Goal: Task Accomplishment & Management: Use online tool/utility

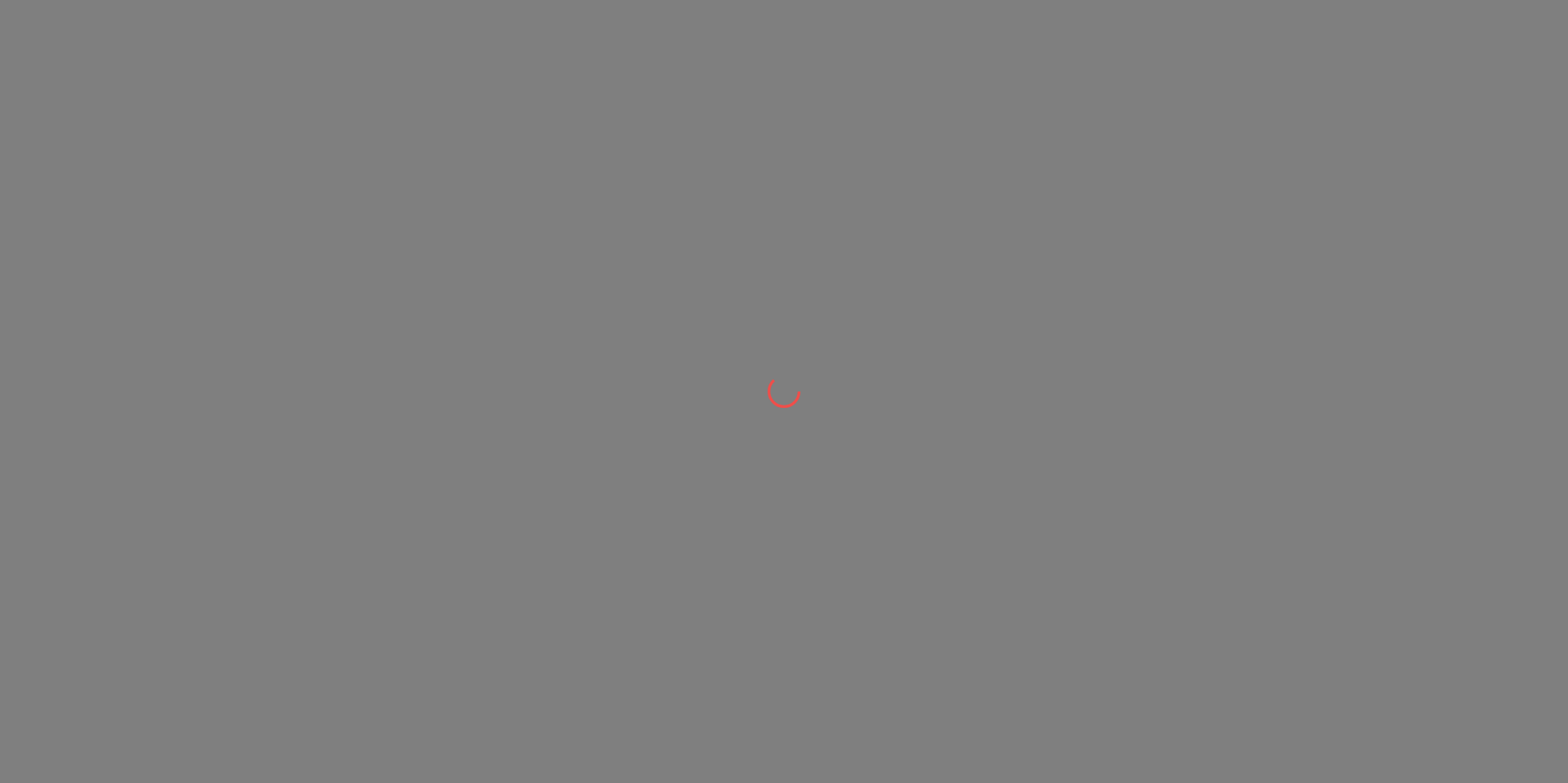
drag, startPoint x: 163, startPoint y: 225, endPoint x: 123, endPoint y: 178, distance: 61.7
click at [123, 178] on div at bounding box center [784, 392] width 1568 height 783
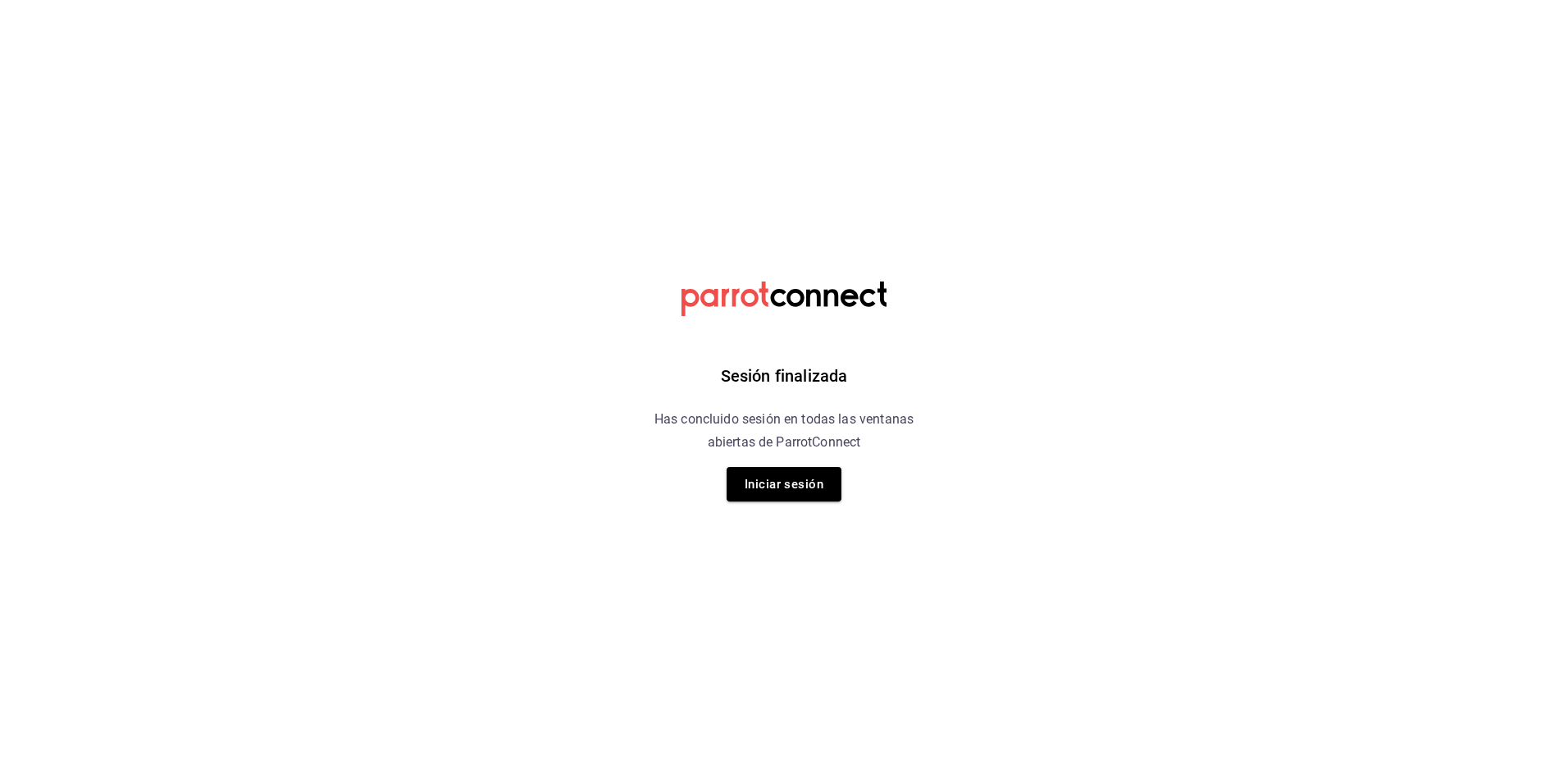
click at [816, 502] on div "Sesión finalizada Has concluido sesión en todas las ventanas abiertas de Parrot…" at bounding box center [784, 392] width 414 height 783
click at [813, 483] on button "Iniciar sesión" at bounding box center [784, 484] width 115 height 35
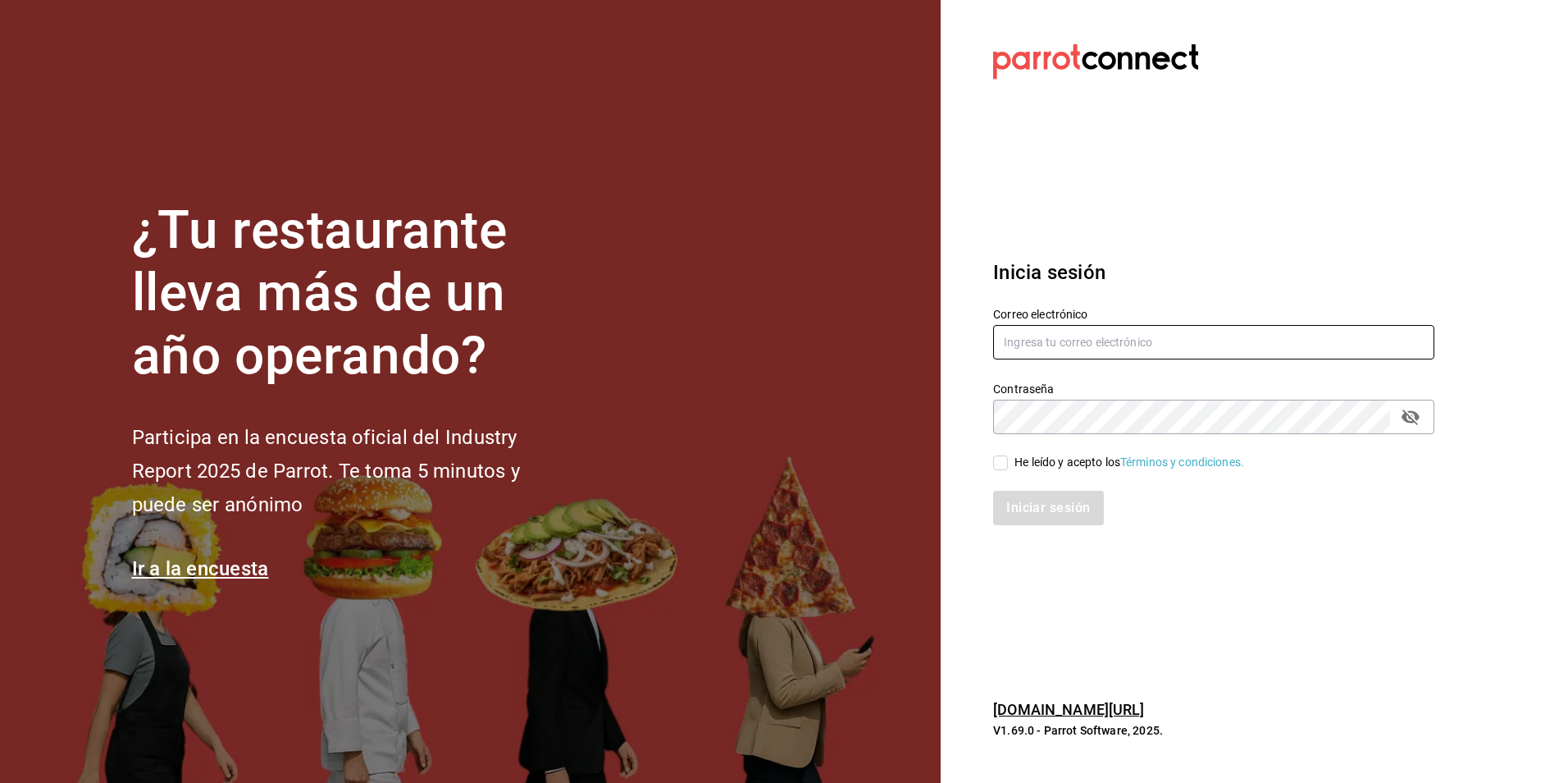
type input "[EMAIL_ADDRESS][DOMAIN_NAME]"
click at [1002, 468] on input "He leído y acepto los Términos y condiciones." at bounding box center [1000, 463] width 15 height 15
checkbox input "true"
click at [1057, 510] on button "Iniciar sesión" at bounding box center [1048, 508] width 112 height 35
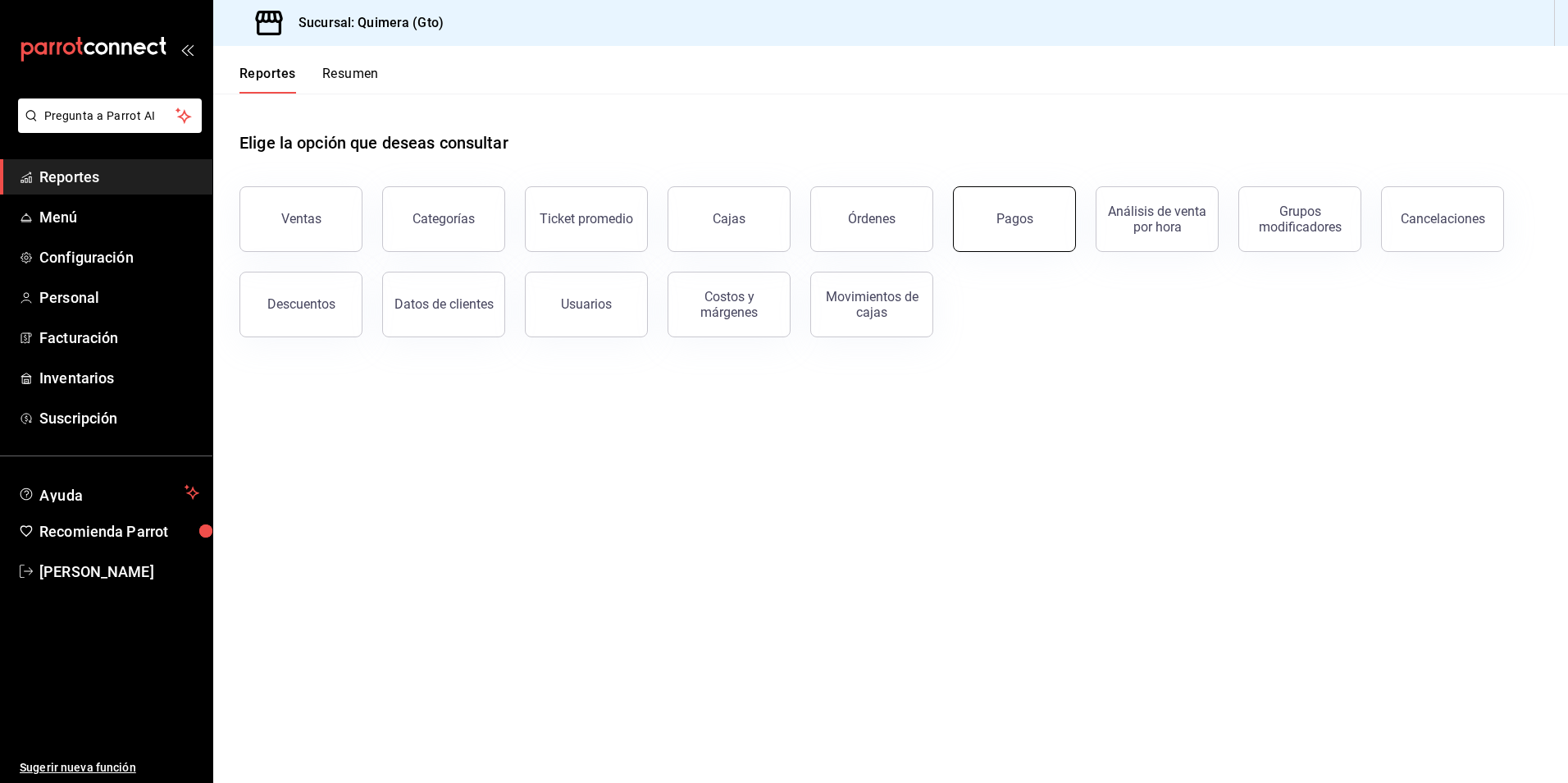
click at [1031, 250] on div "Pagos" at bounding box center [1004, 209] width 143 height 86
click at [1033, 224] on button "Pagos" at bounding box center [1014, 219] width 123 height 66
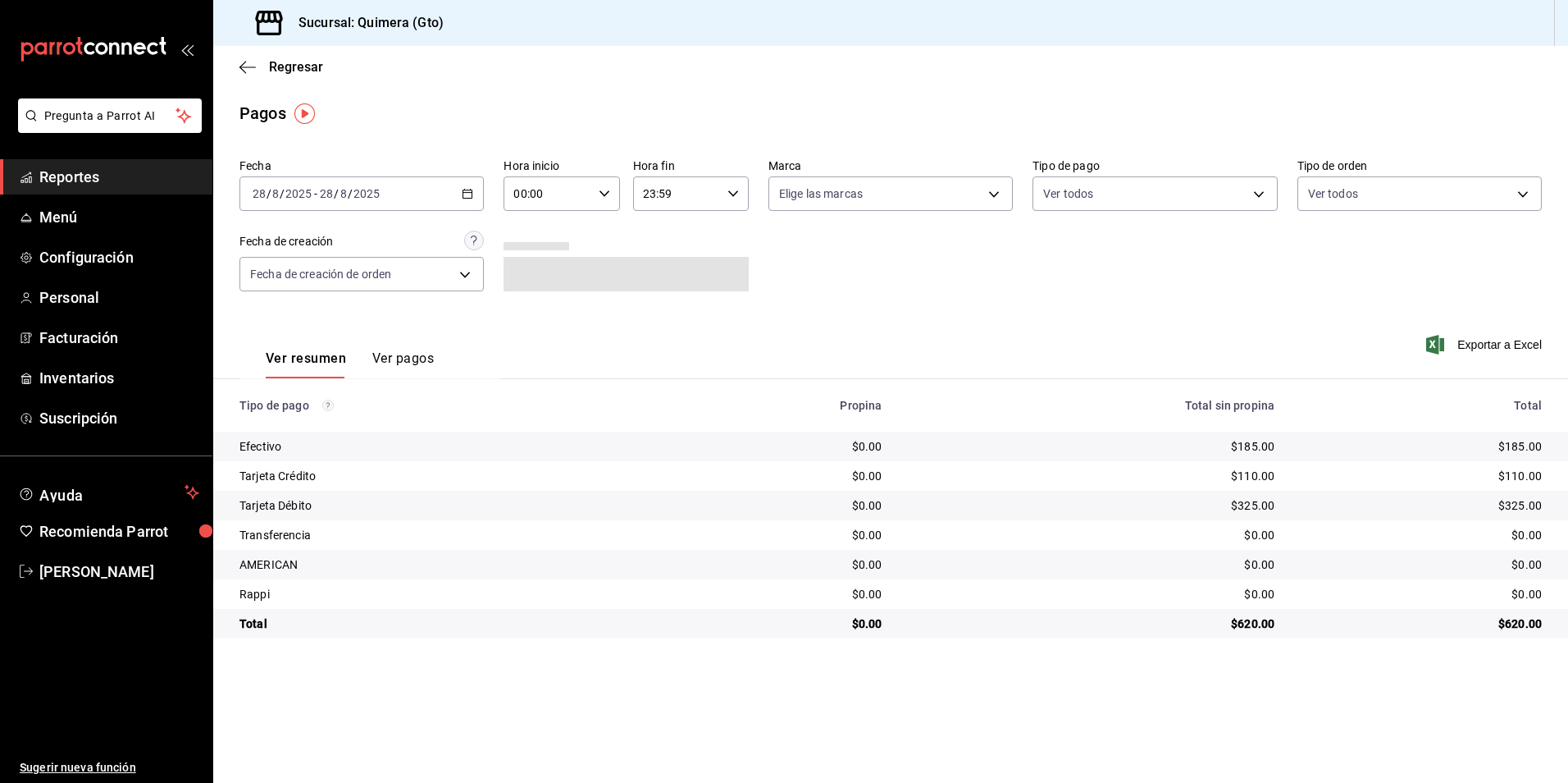
click at [471, 197] on icon "button" at bounding box center [467, 193] width 12 height 12
click at [469, 187] on div "2025-08-28 28 / 8 / 2025 - 2025-08-28 28 / 8 / 2025" at bounding box center [361, 194] width 245 height 35
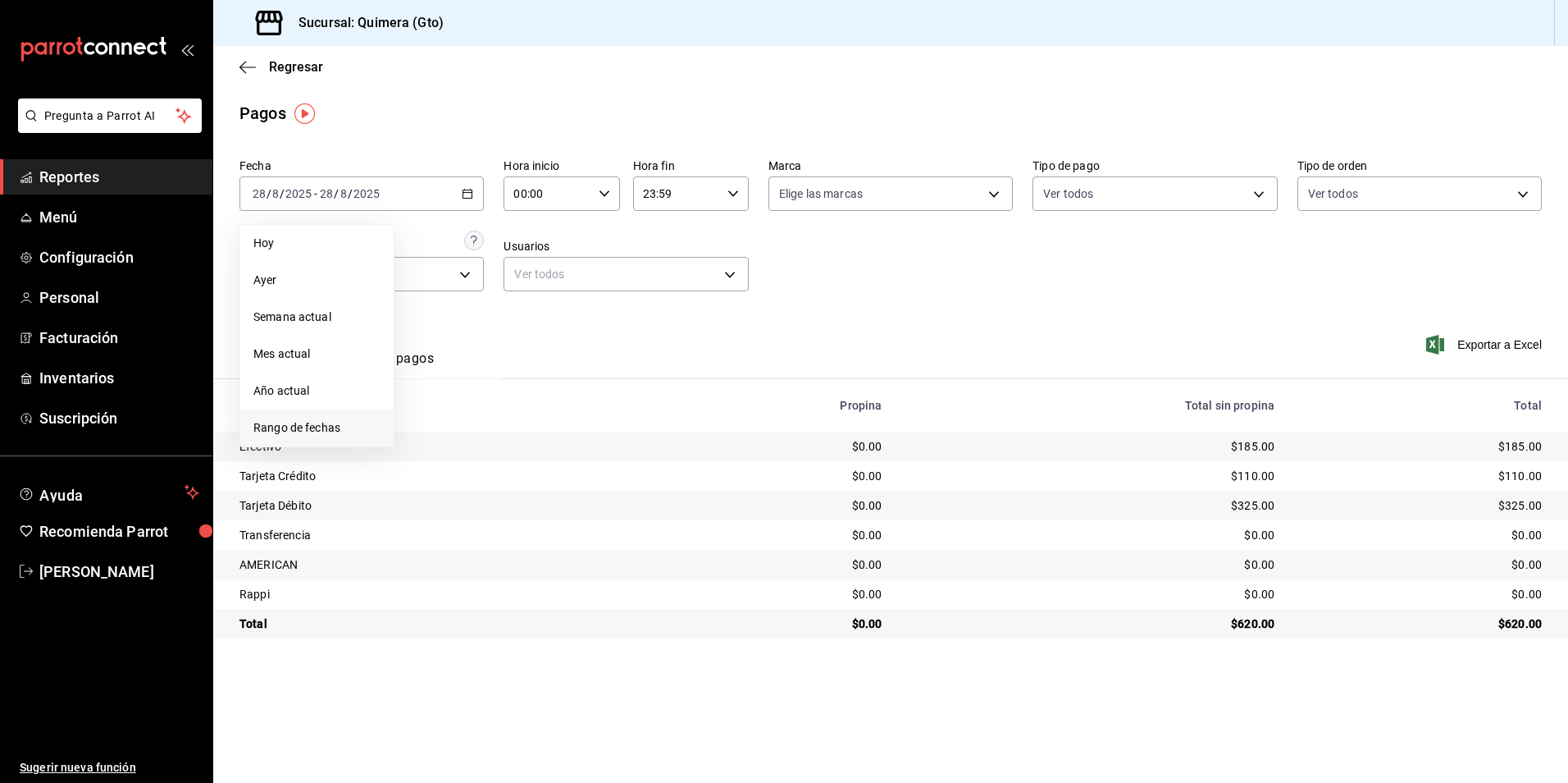
click at [348, 442] on li "Rango de fechas" at bounding box center [317, 428] width 153 height 37
click at [582, 413] on button "23" at bounding box center [574, 411] width 29 height 29
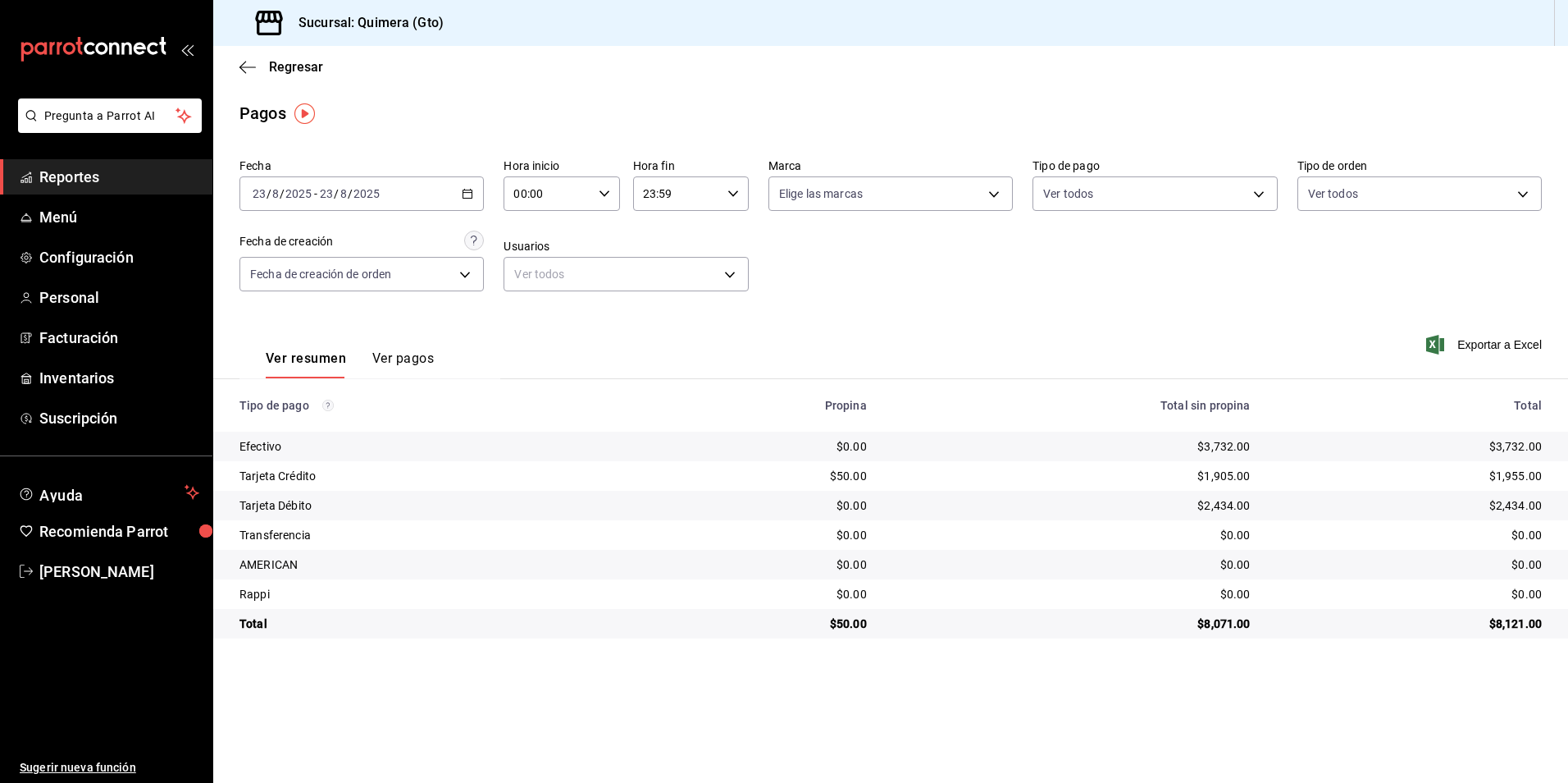
click at [471, 190] on icon "button" at bounding box center [467, 193] width 12 height 12
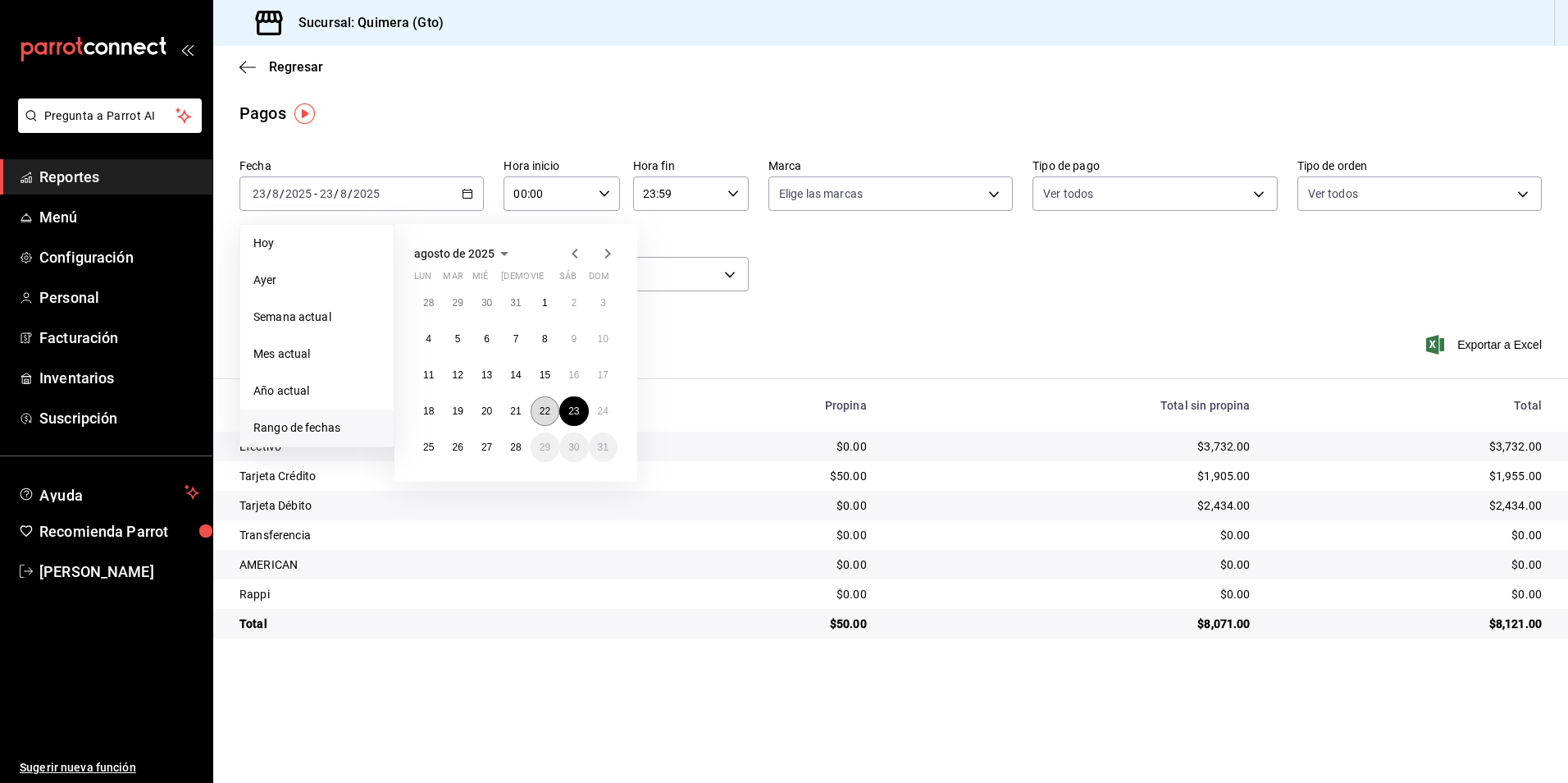
click at [551, 418] on button "22" at bounding box center [545, 411] width 29 height 29
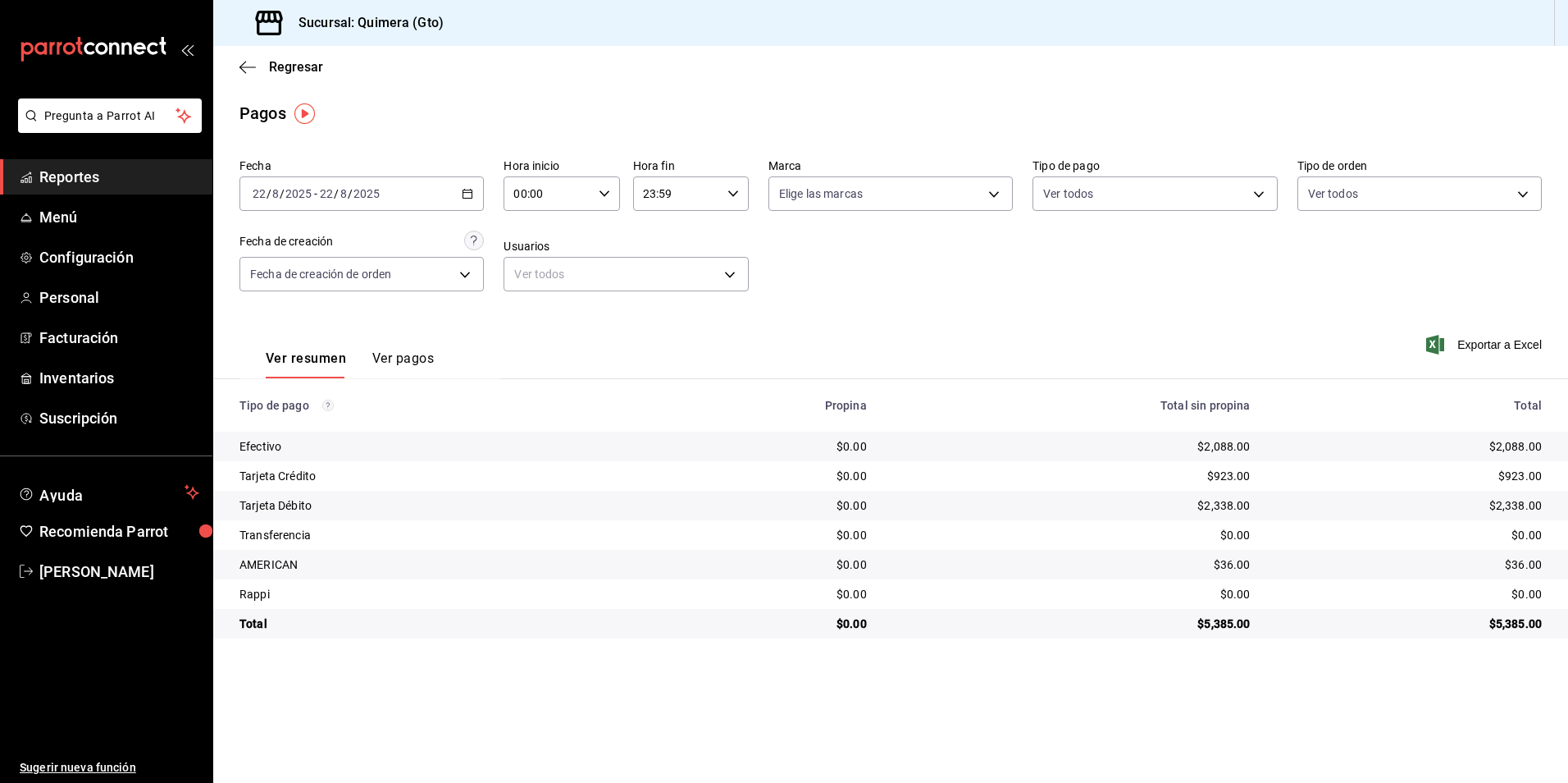
click at [476, 193] on div "2025-08-22 22 / 8 / 2025 - 2025-08-22 22 / 8 / 2025" at bounding box center [361, 194] width 245 height 35
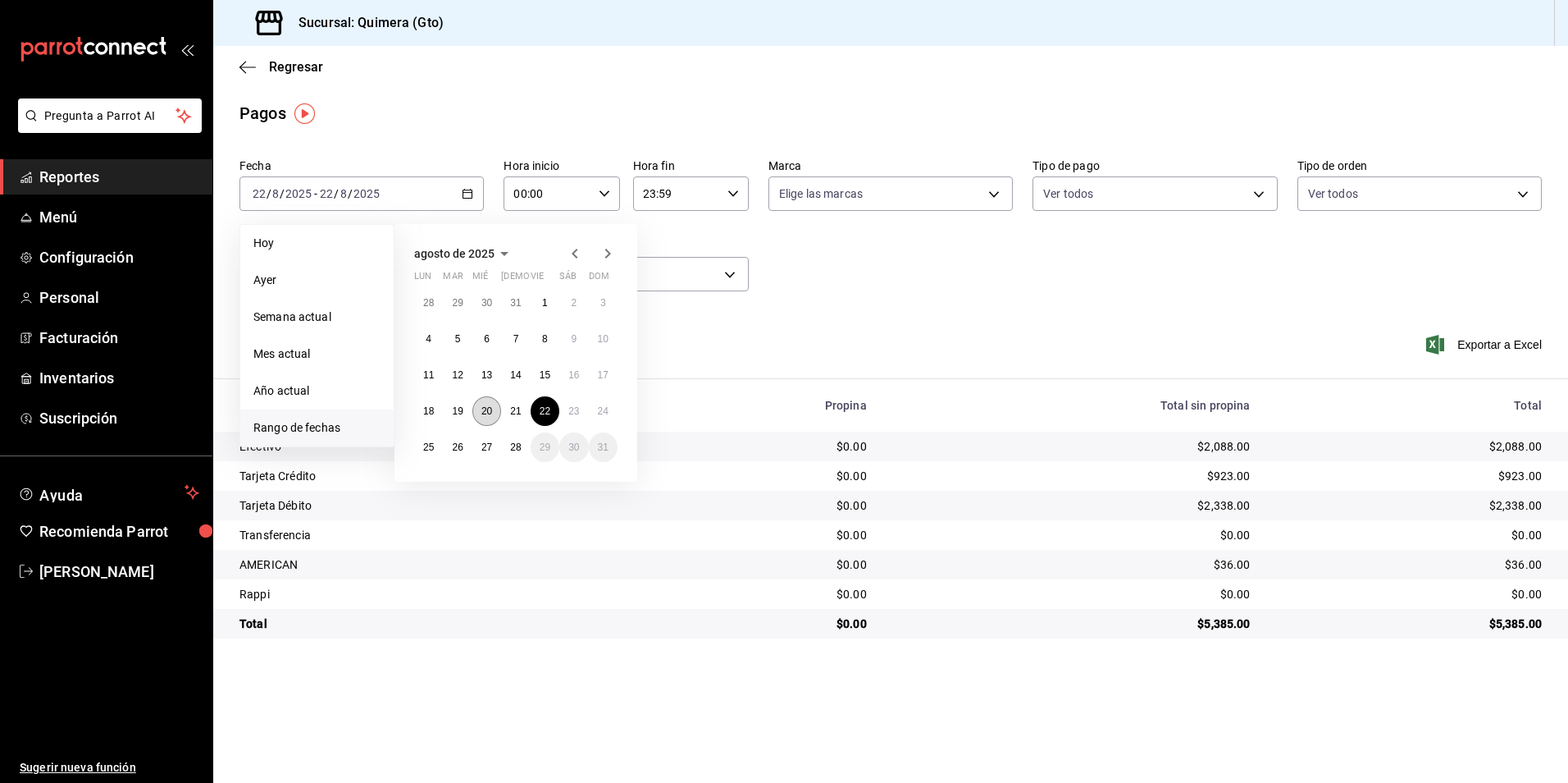
click at [500, 415] on button "20" at bounding box center [487, 411] width 29 height 29
click at [512, 417] on button "21" at bounding box center [516, 411] width 29 height 29
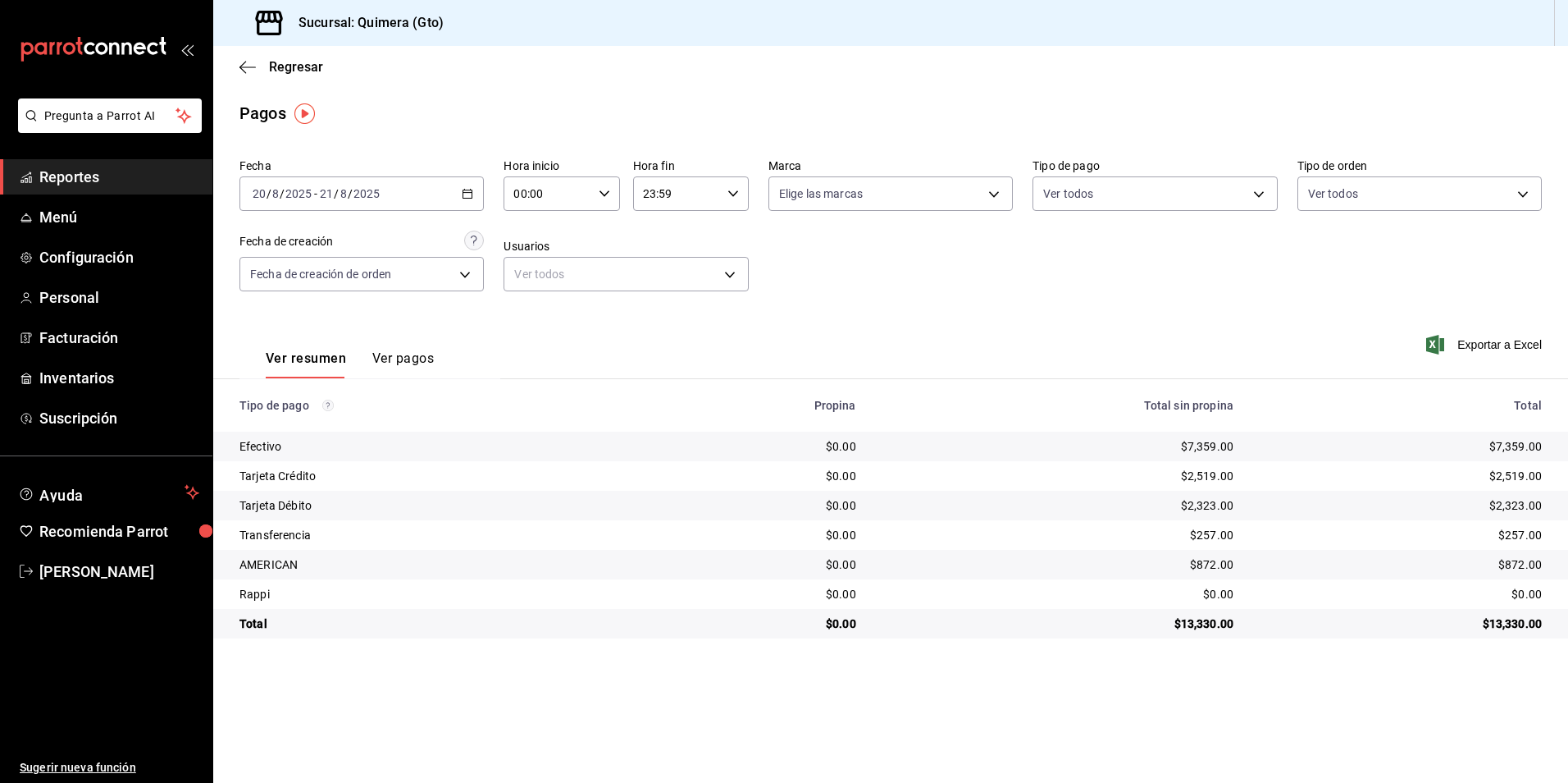
click at [469, 198] on \(Stroke\) "button" at bounding box center [467, 194] width 10 height 9
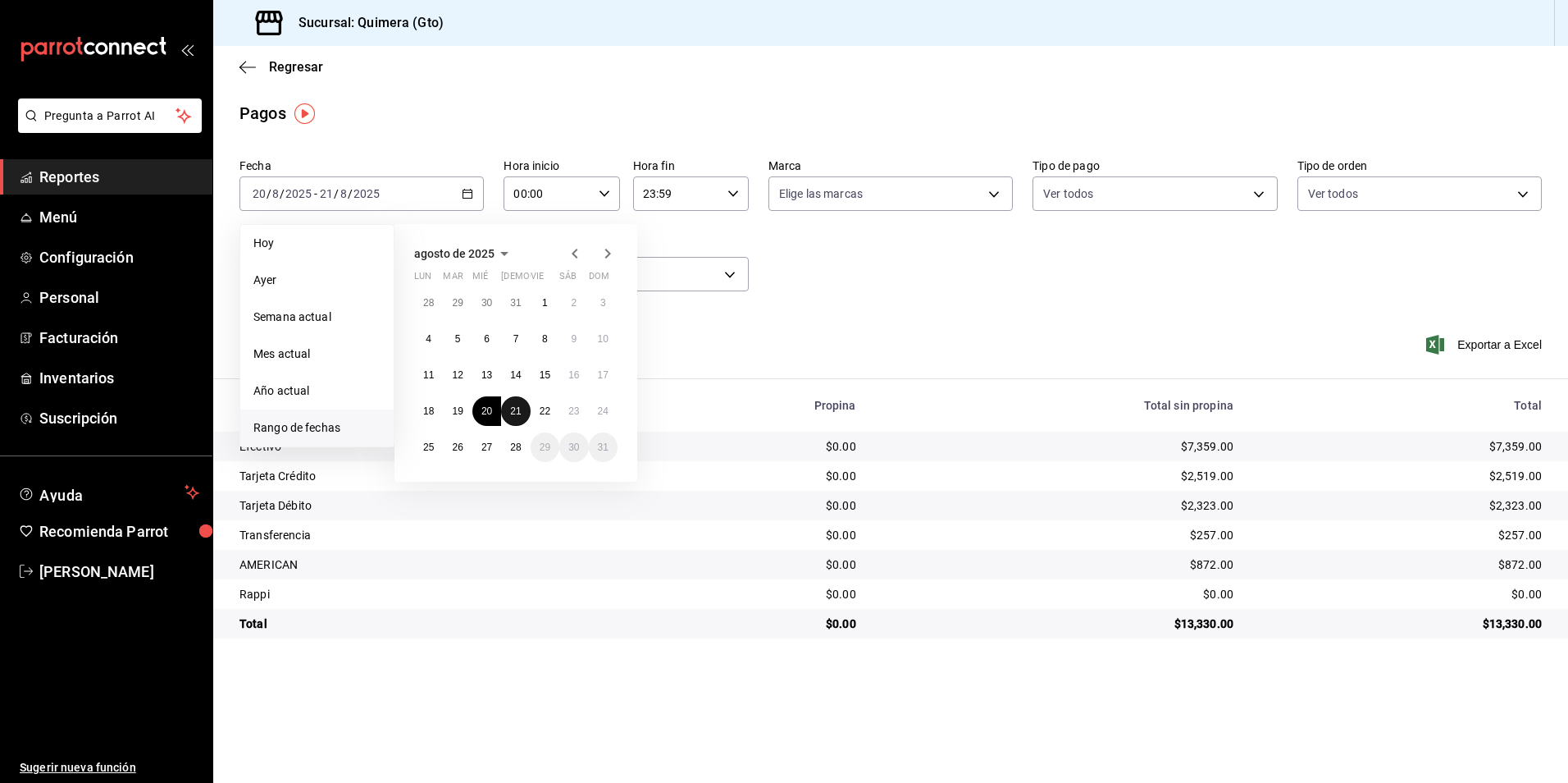
click at [517, 410] on abbr "21" at bounding box center [515, 411] width 11 height 12
drag, startPoint x: 517, startPoint y: 410, endPoint x: 1111, endPoint y: 666, distance: 646.8
click at [516, 410] on abbr "21" at bounding box center [515, 411] width 11 height 12
